Goal: Find specific page/section: Locate a particular part of the current website

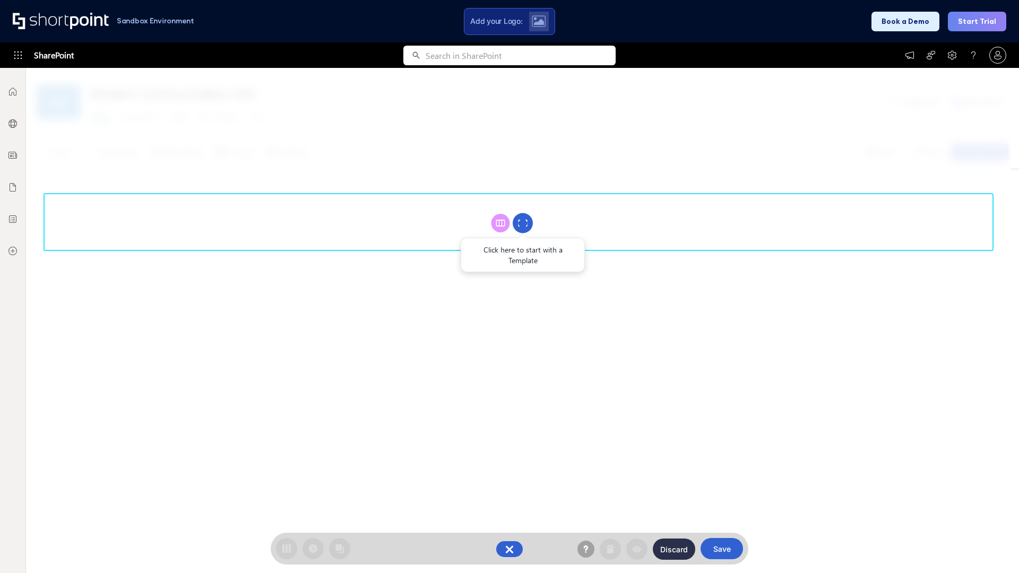
click at [523, 223] on circle at bounding box center [522, 223] width 20 height 20
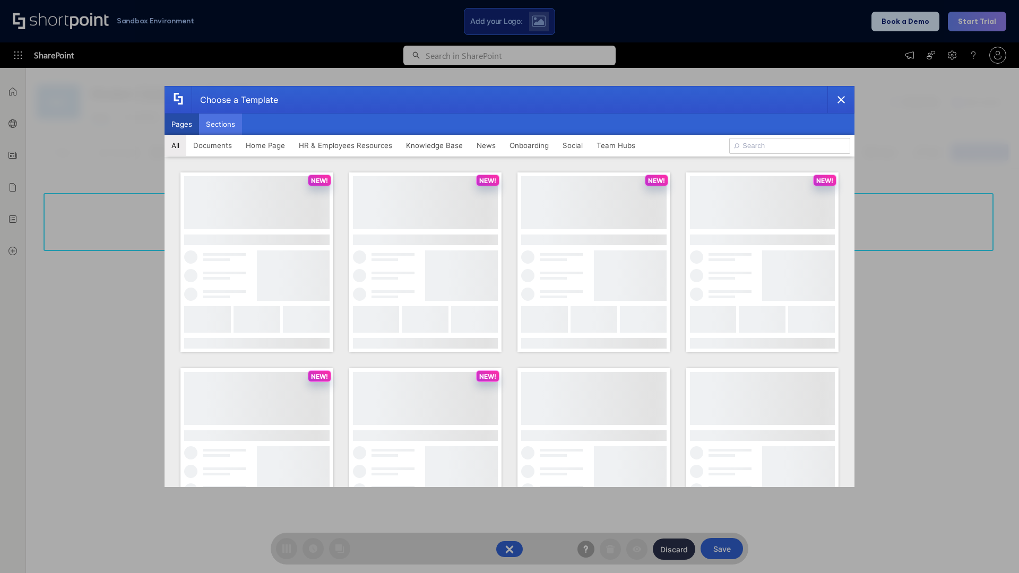
click at [220, 124] on button "Sections" at bounding box center [220, 124] width 43 height 21
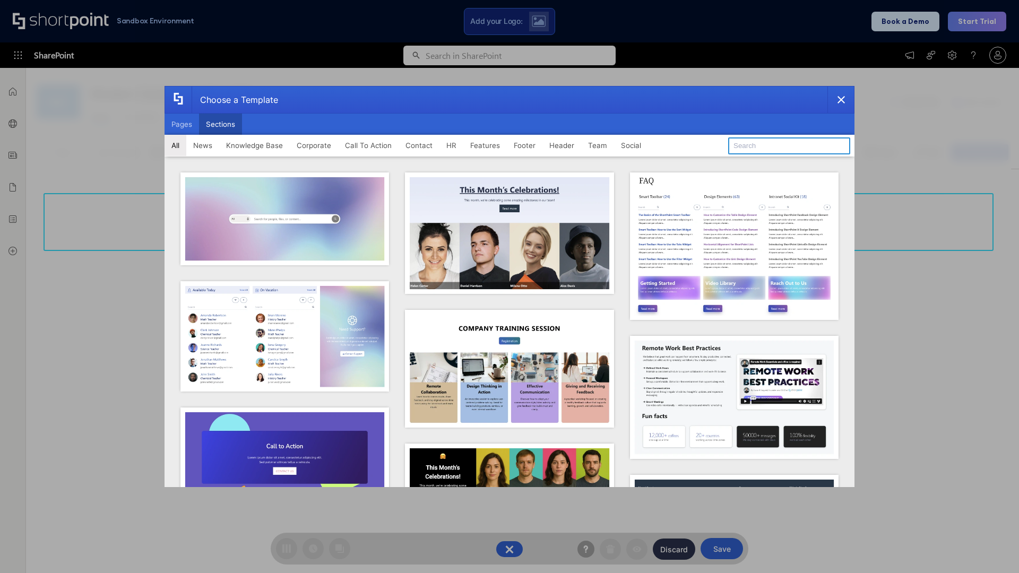
type input "Header 5"
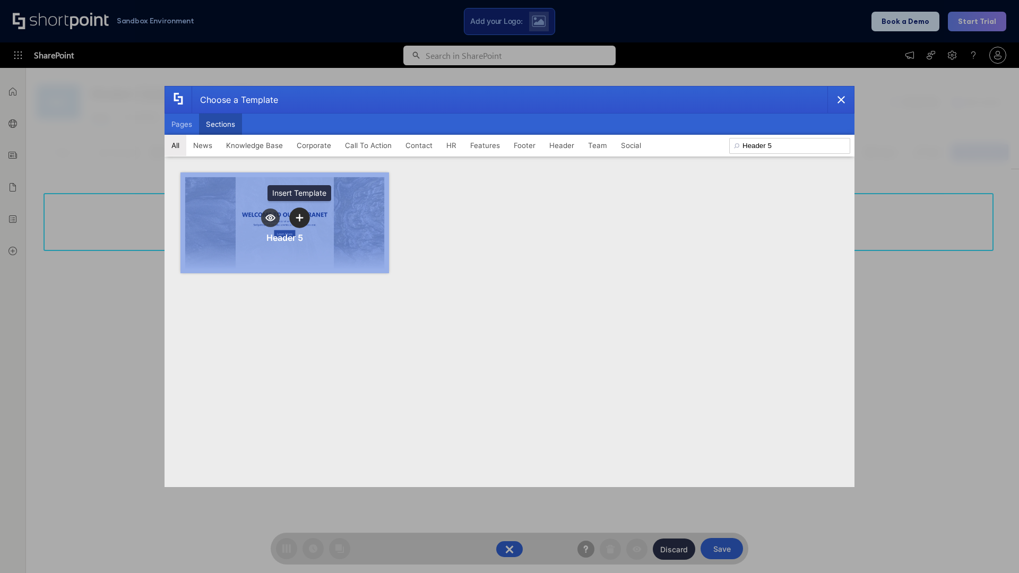
click at [299, 218] on icon "template selector" at bounding box center [298, 217] width 7 height 7
